Goal: Navigation & Orientation: Find specific page/section

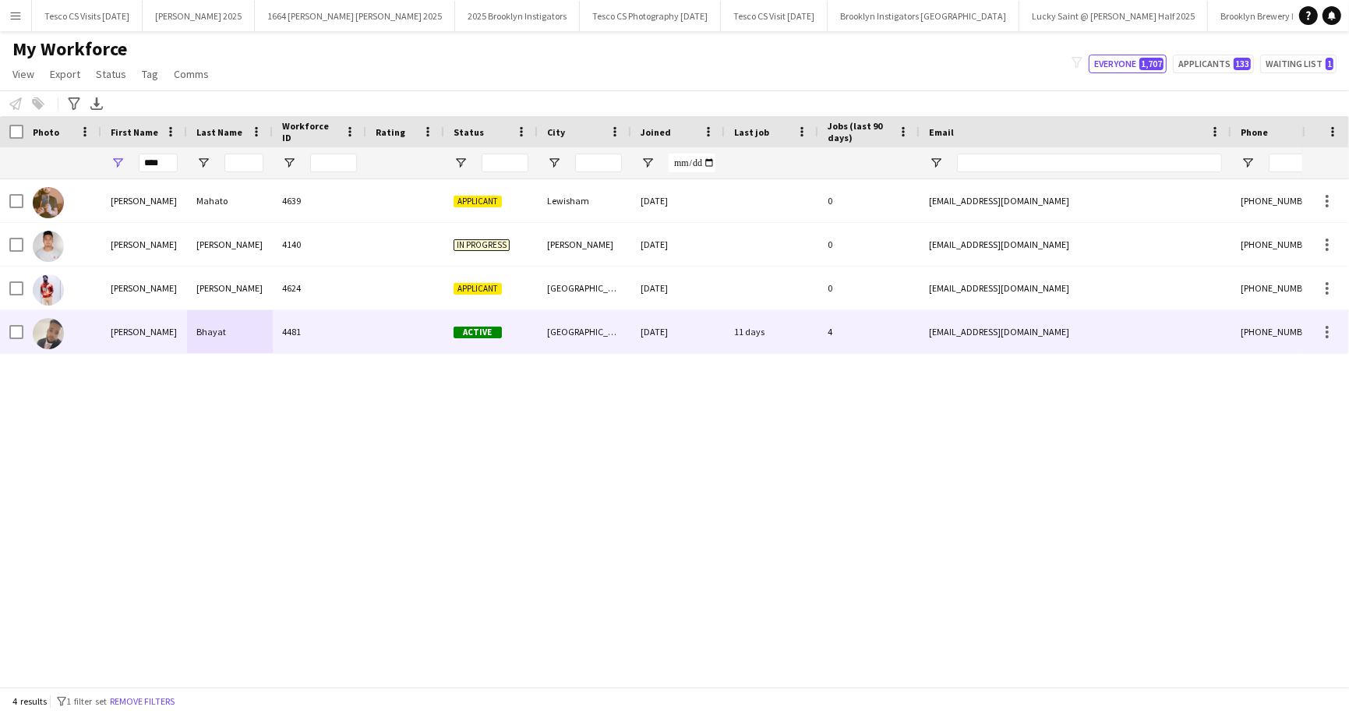
scroll to position [0, 933]
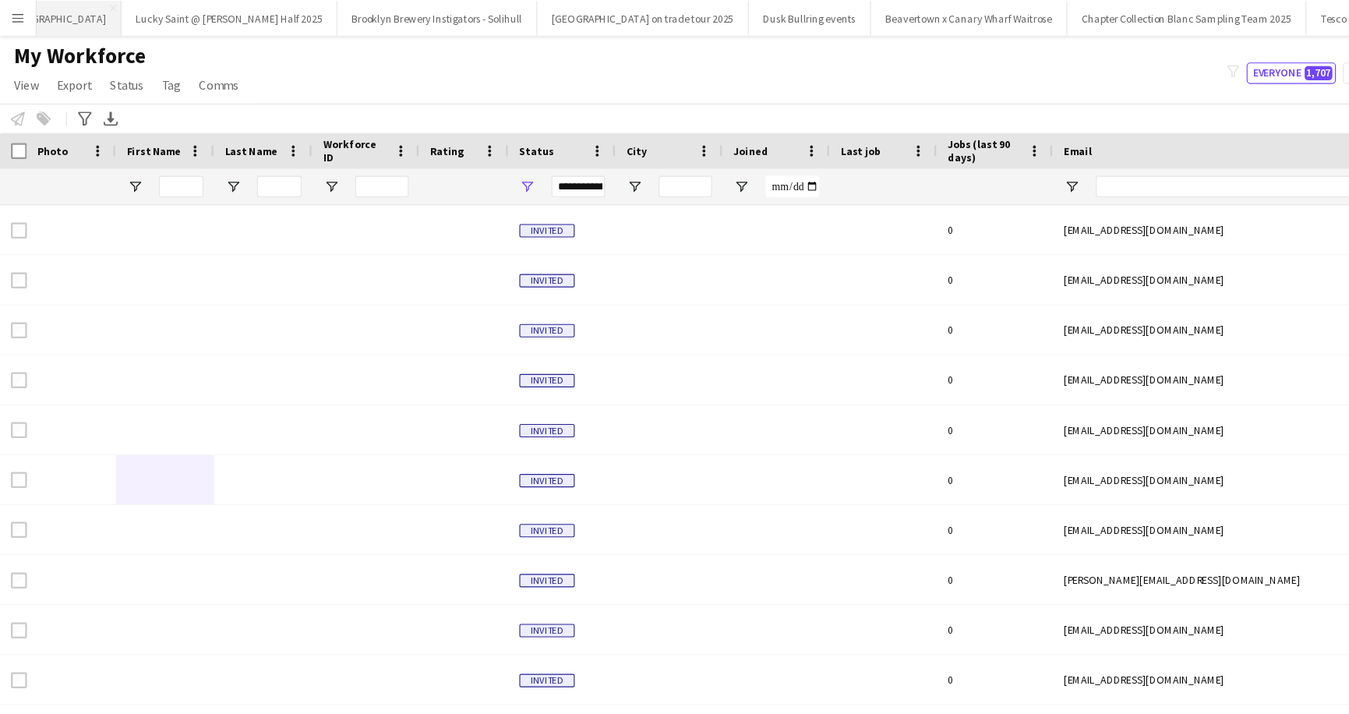
scroll to position [0, 933]
click at [633, 23] on button "Dusk Bullring events Close" at bounding box center [686, 16] width 107 height 30
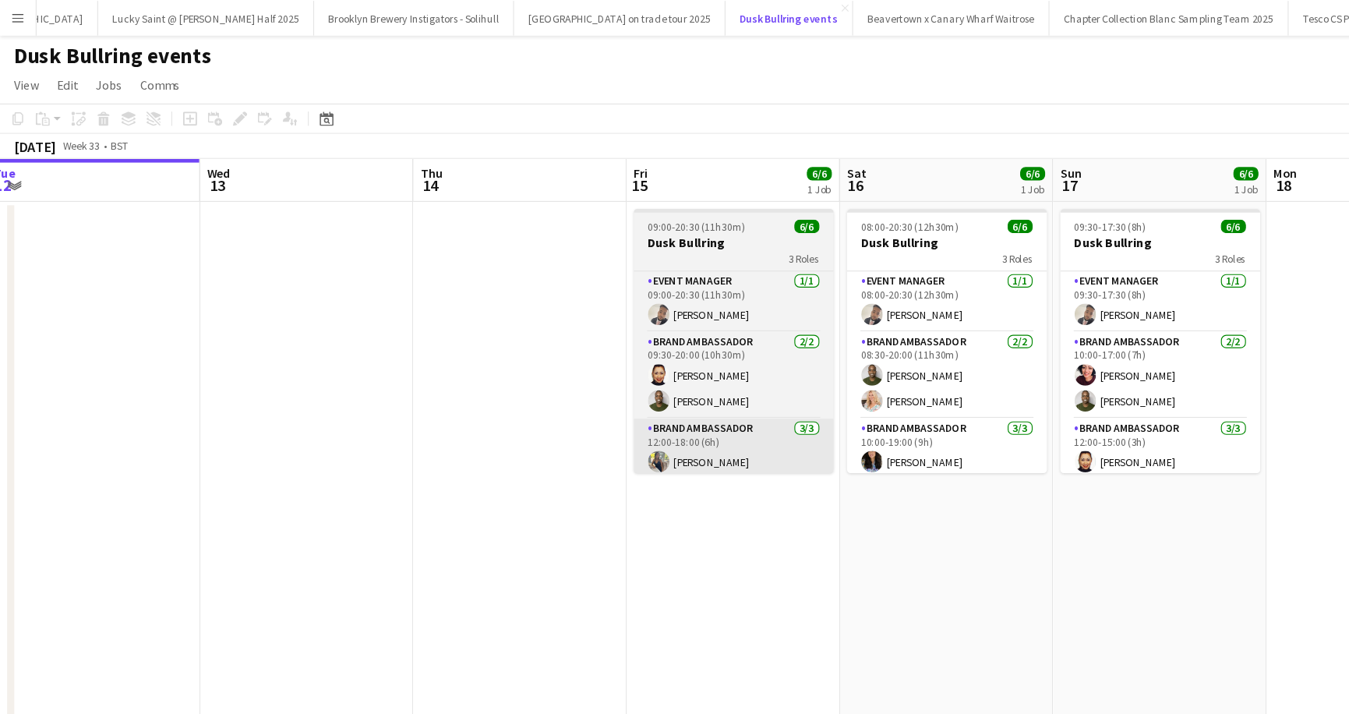
scroll to position [50, 0]
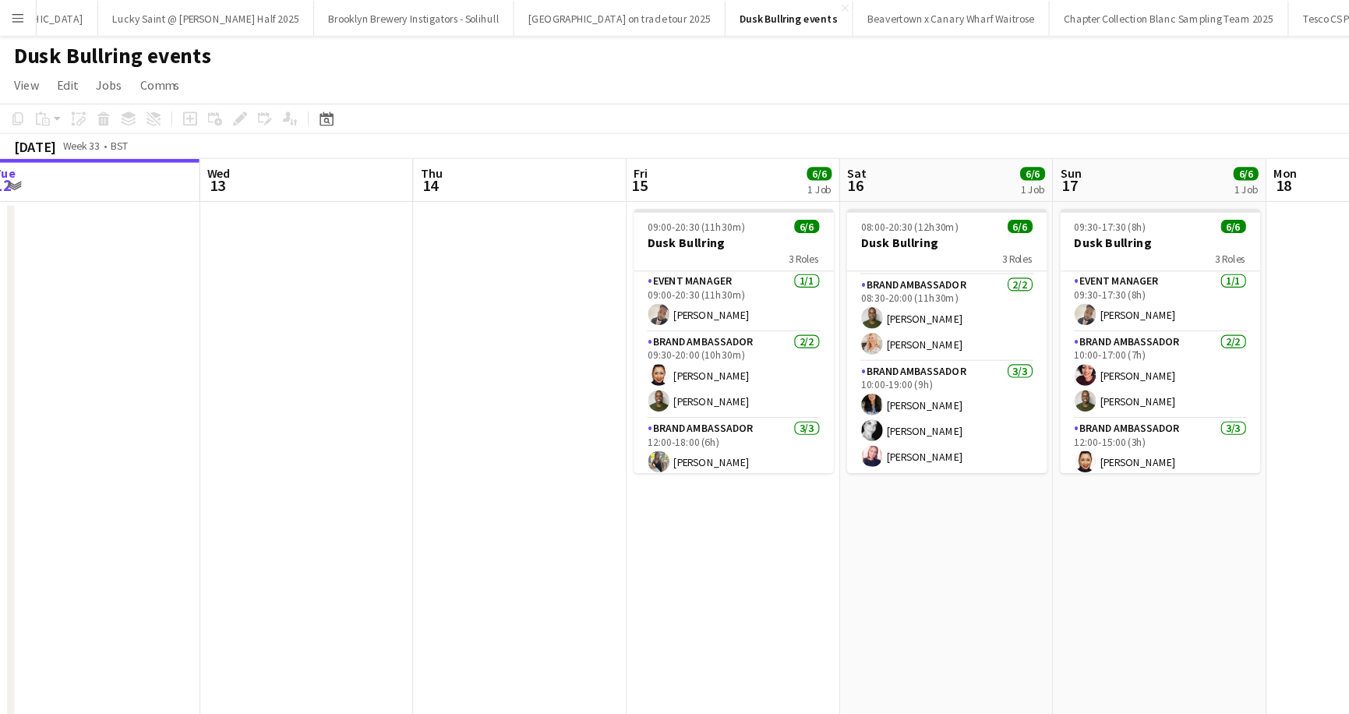
click at [507, 65] on app-page-menu "View Day view expanded Day view collapsed Month view Date picker Jump to today …" at bounding box center [674, 76] width 1349 height 30
